Goal: Book appointment/travel/reservation

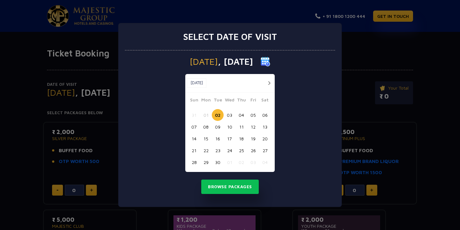
click at [253, 127] on button "12" at bounding box center [253, 127] width 12 height 12
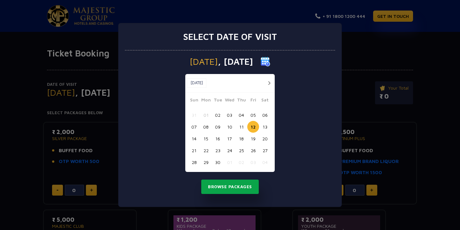
click at [236, 188] on button "Browse Packages" at bounding box center [230, 187] width 58 height 15
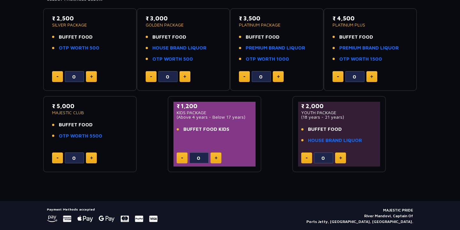
scroll to position [133, 0]
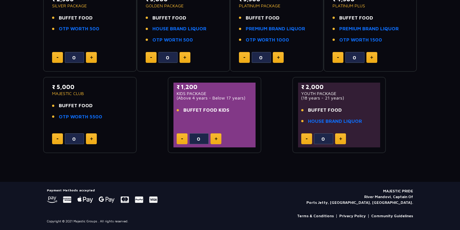
click at [344, 141] on button at bounding box center [340, 139] width 11 height 11
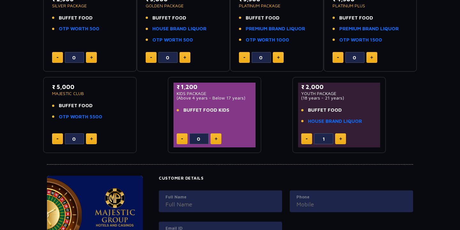
click at [344, 141] on button at bounding box center [340, 139] width 11 height 11
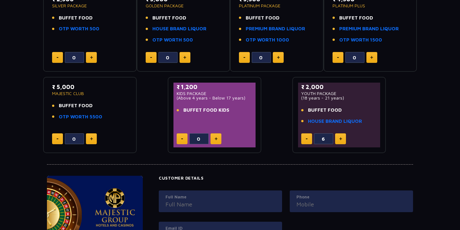
click at [344, 141] on button at bounding box center [340, 139] width 11 height 11
type input "7"
click at [337, 122] on link "HOUSE BRAND LIQUOR" at bounding box center [335, 121] width 54 height 7
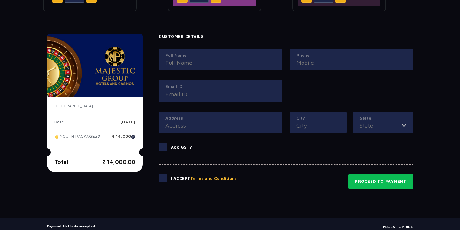
scroll to position [284, 0]
